Goal: Transaction & Acquisition: Purchase product/service

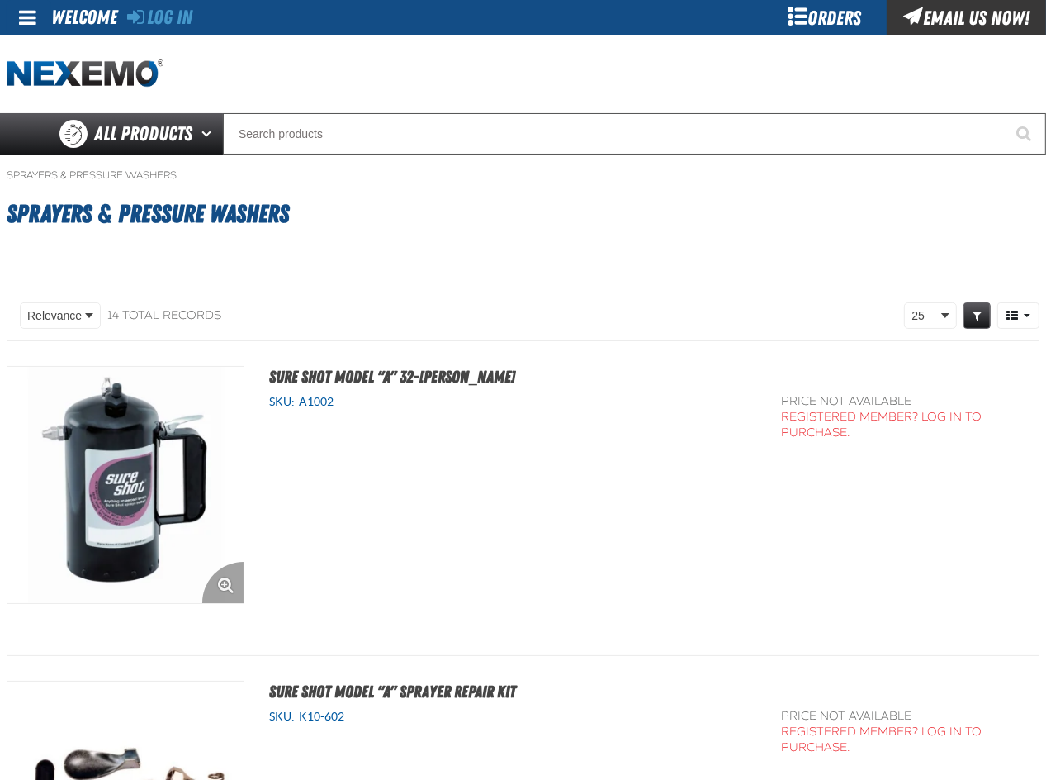
click at [112, 416] on img at bounding box center [125, 485] width 236 height 236
